Goal: Information Seeking & Learning: Understand process/instructions

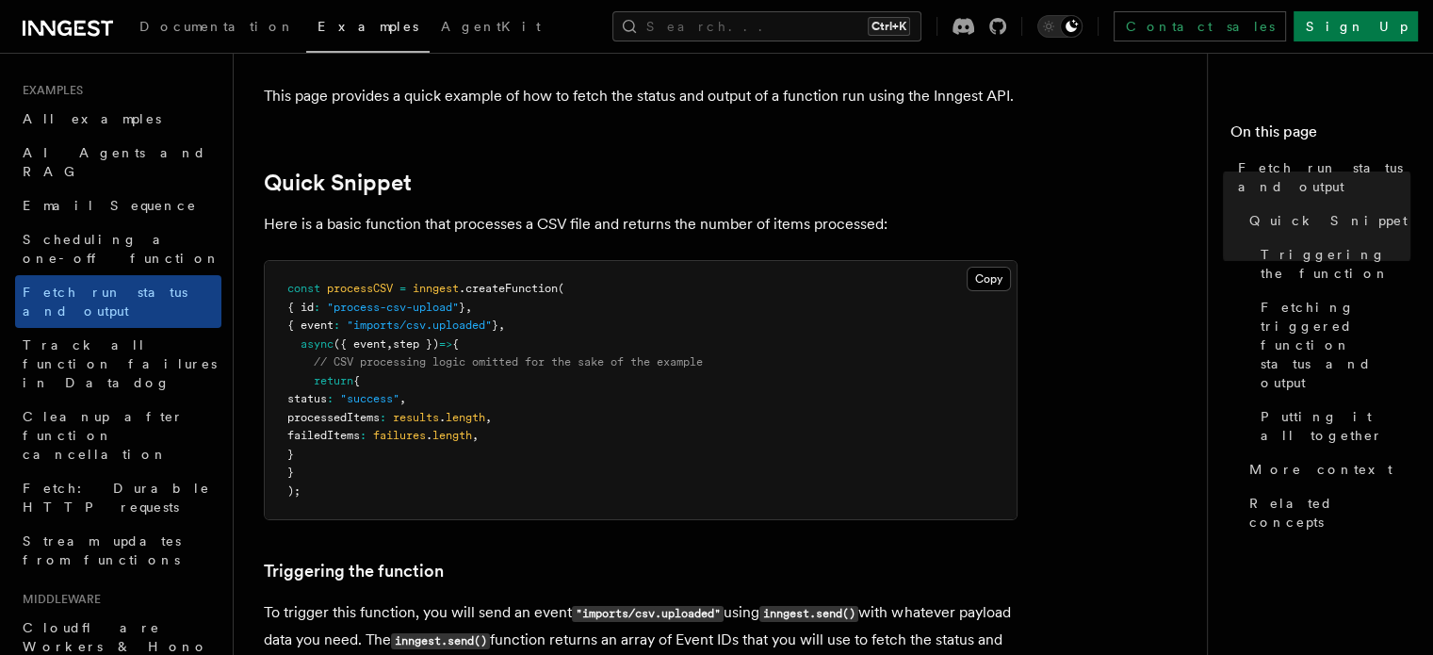
scroll to position [109, 0]
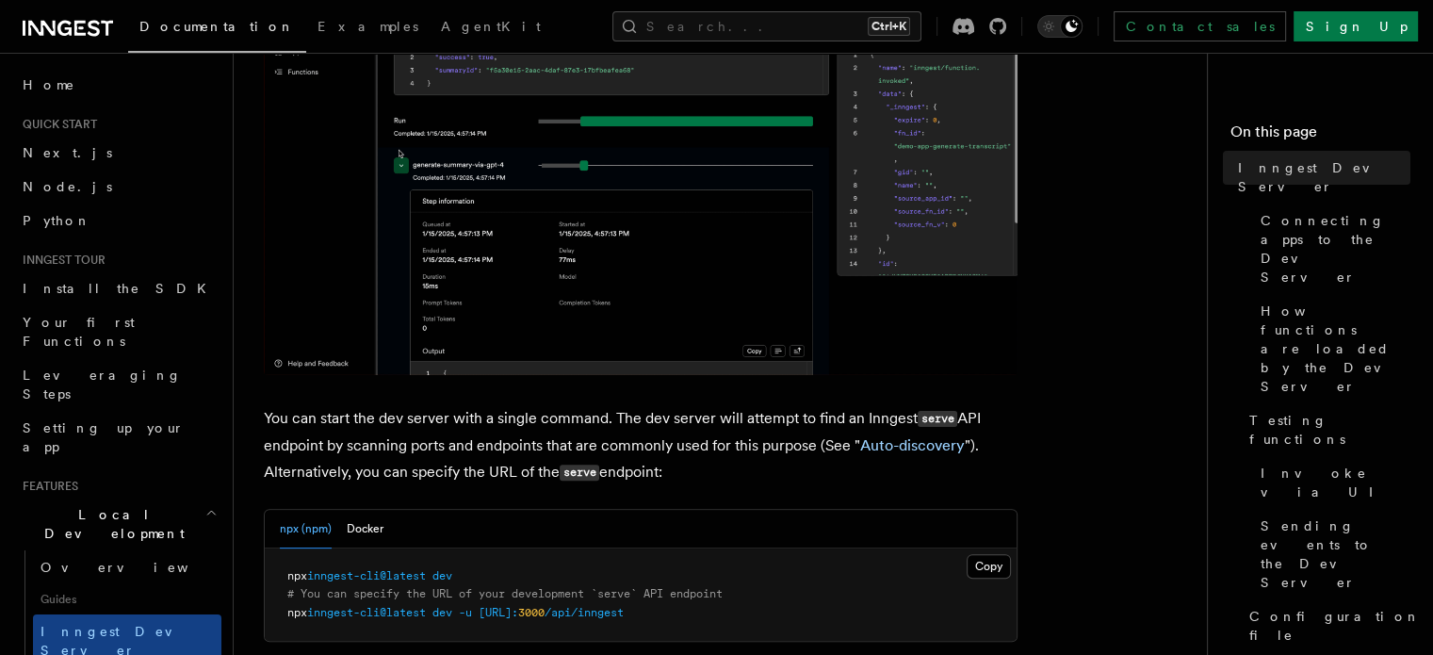
scroll to position [522, 0]
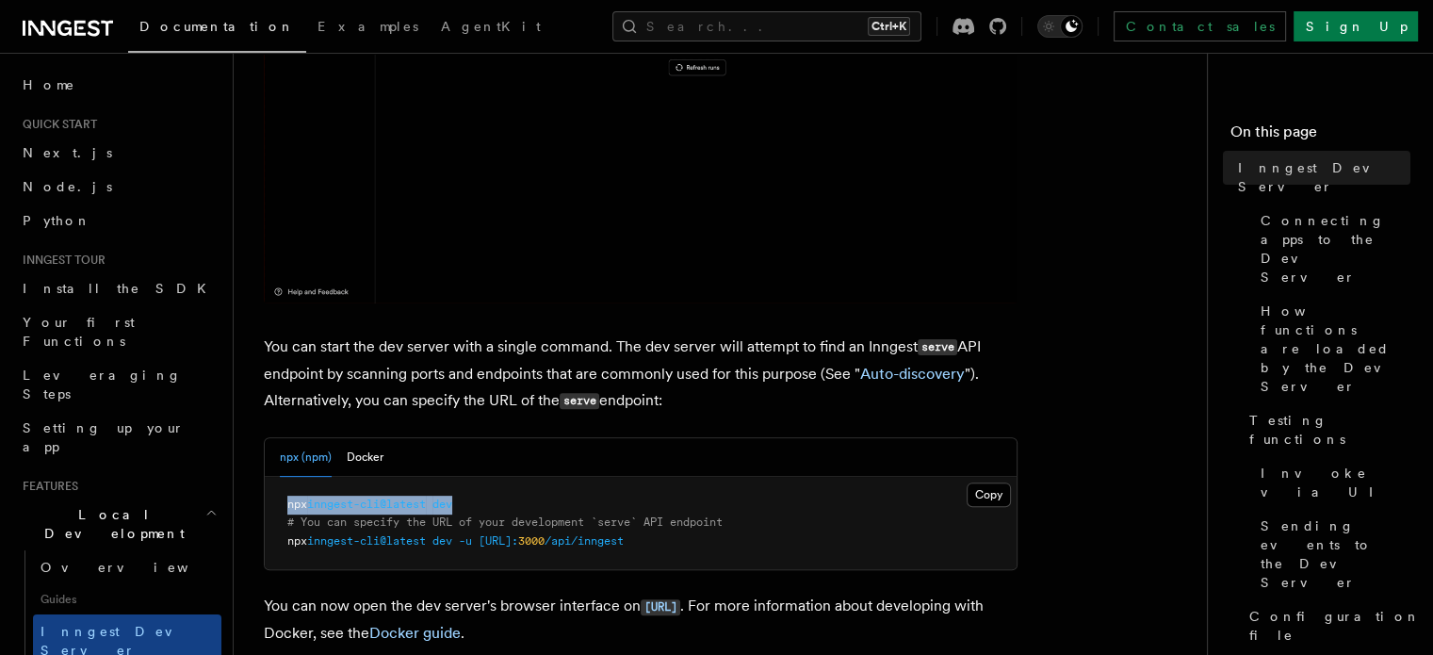
drag, startPoint x: 493, startPoint y: 505, endPoint x: 277, endPoint y: 500, distance: 215.8
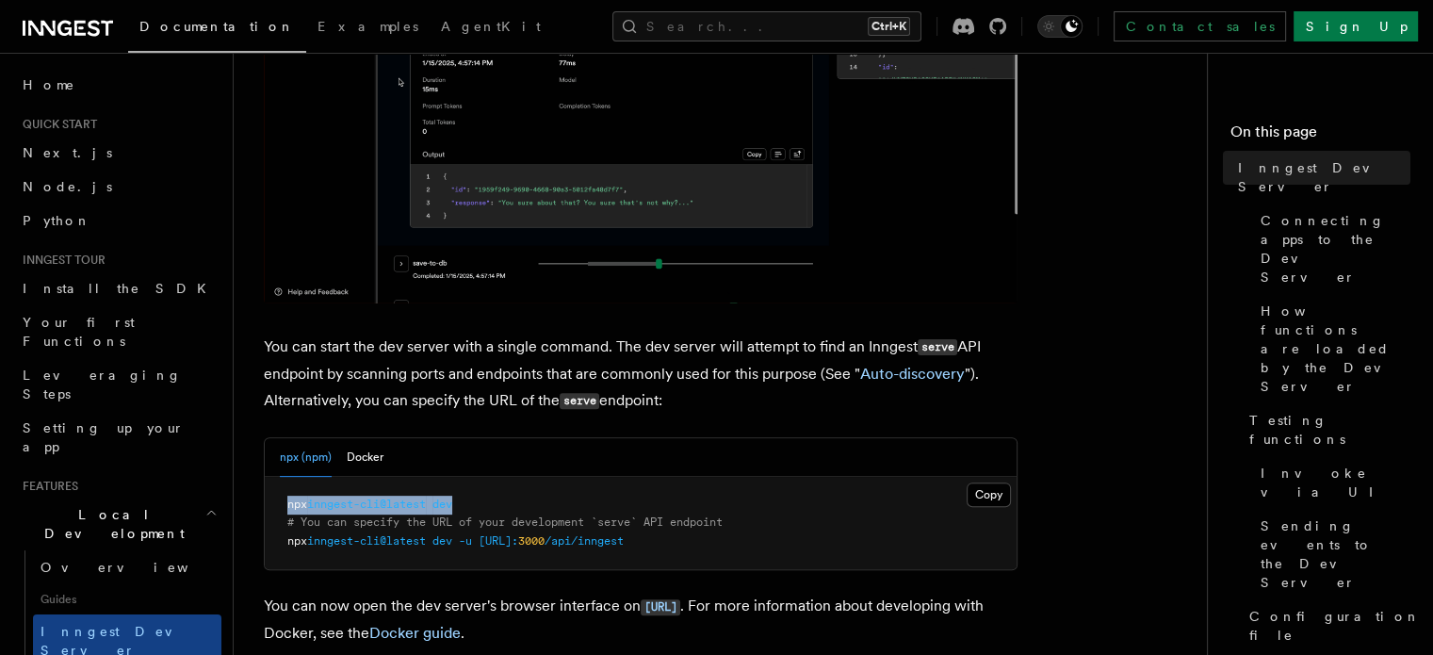
click at [277, 500] on pre "npx inngest-cli@latest dev # You can specify the URL of your development `serve…" at bounding box center [641, 523] width 752 height 93
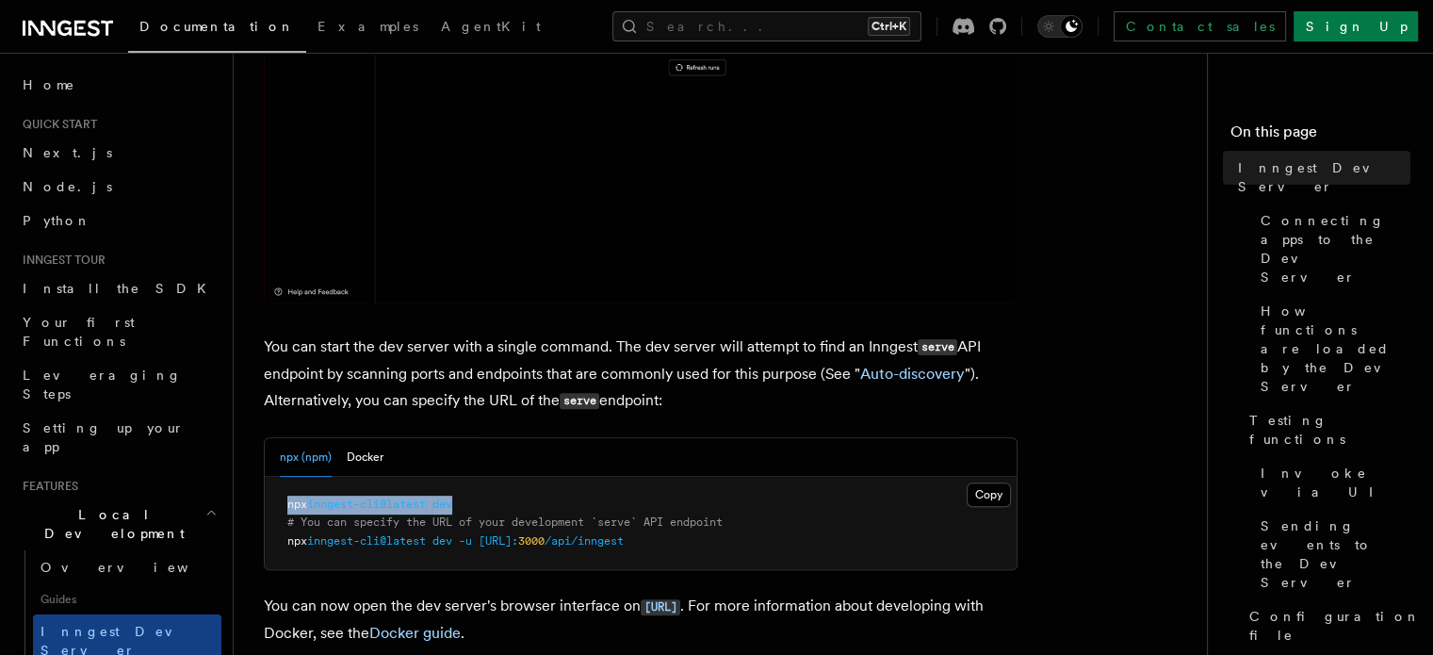
copy span "npx inngest-cli@latest dev"
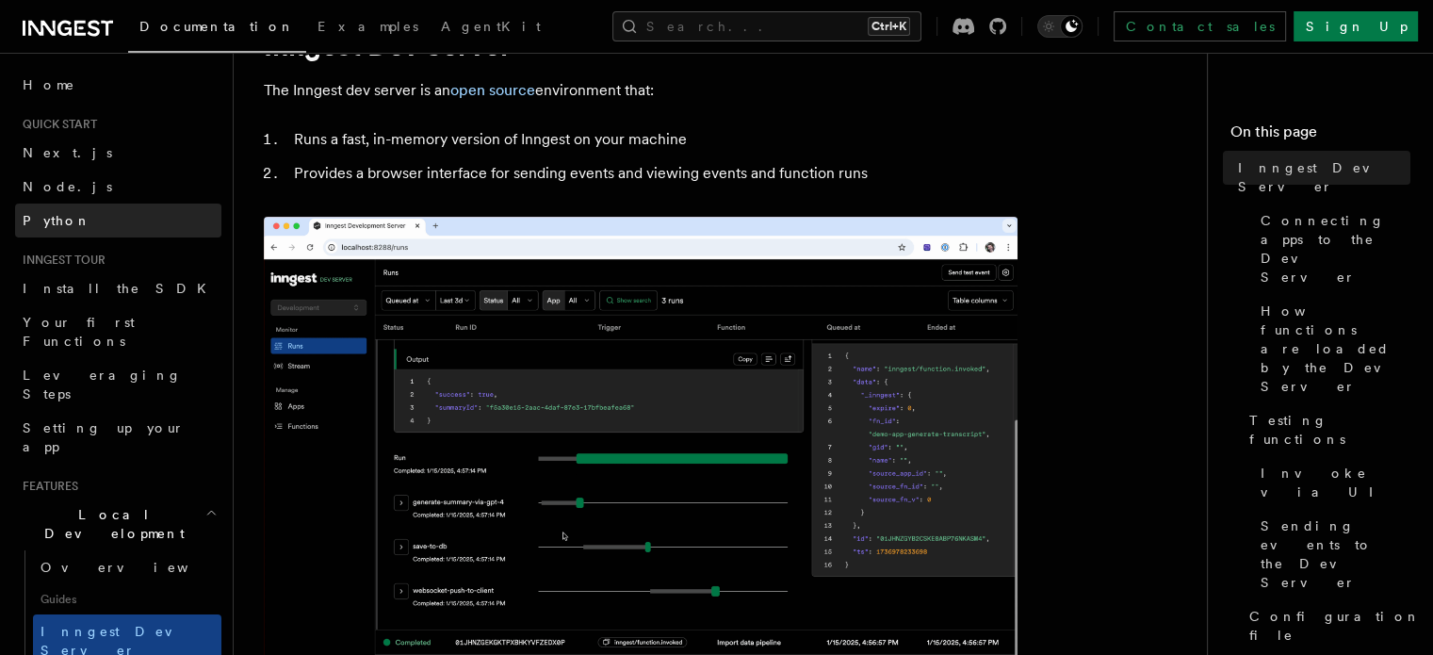
scroll to position [0, 0]
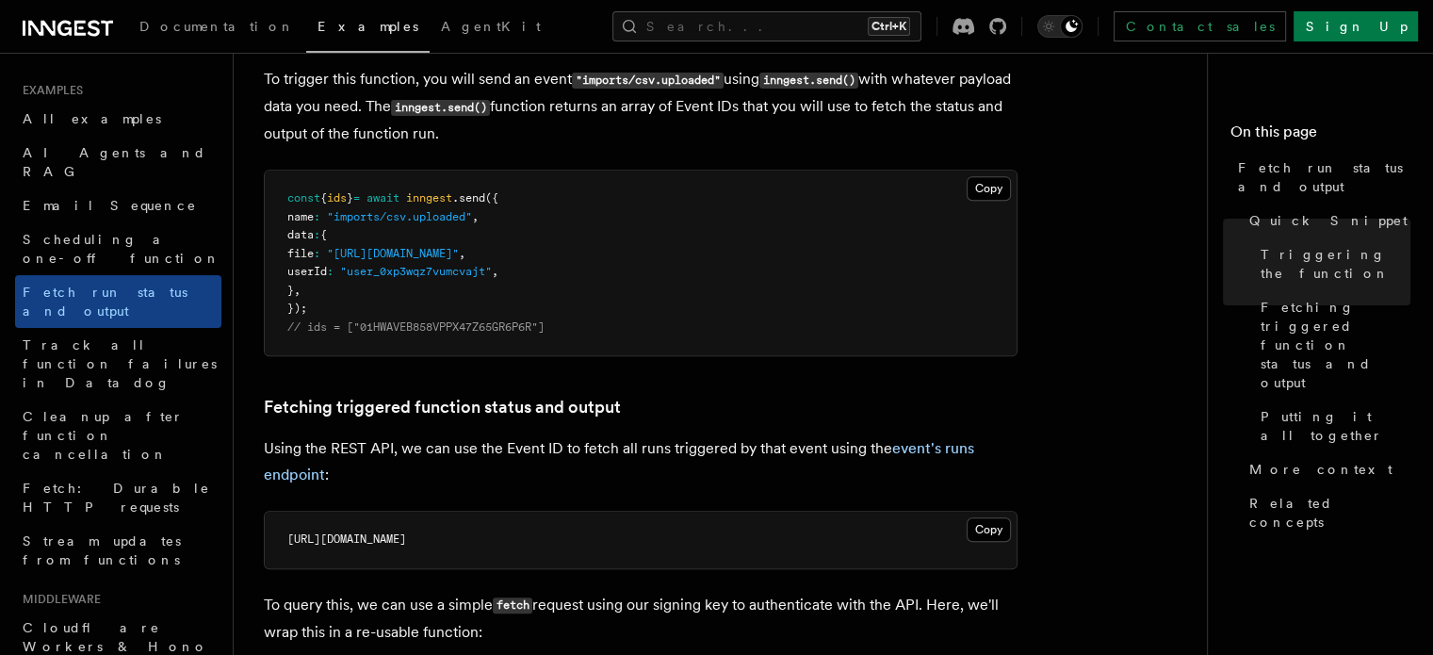
scroll to position [756, 0]
click at [406, 536] on span "https://api.inngest.com/v1/events/01HWAVEB858VPPX47Z65GR6P6R/runs" at bounding box center [346, 537] width 119 height 13
drag, startPoint x: 441, startPoint y: 536, endPoint x: 283, endPoint y: 530, distance: 158.4
click at [283, 530] on pre "https://api.inngest.com/v1/events/01HWAVEB858VPPX47Z65GR6P6R/runs" at bounding box center [641, 539] width 752 height 57
copy span "https://api.inngest.com"
